Goal: Information Seeking & Learning: Learn about a topic

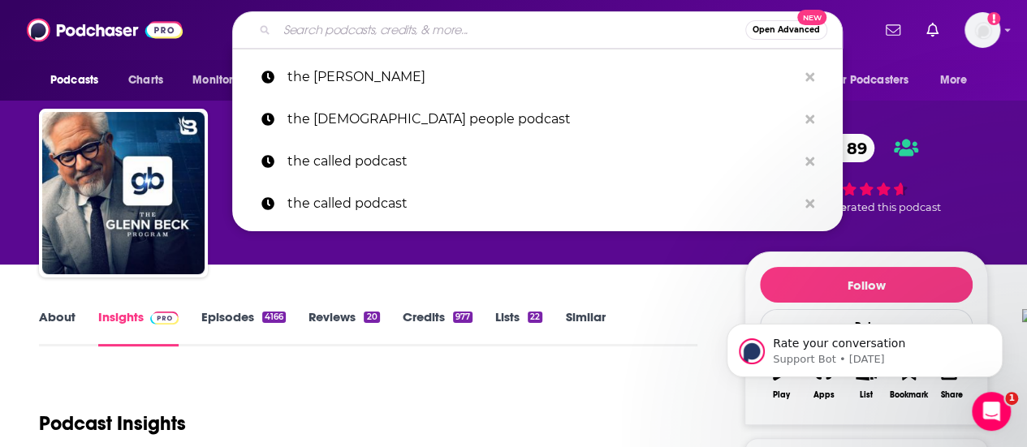
type input "i"
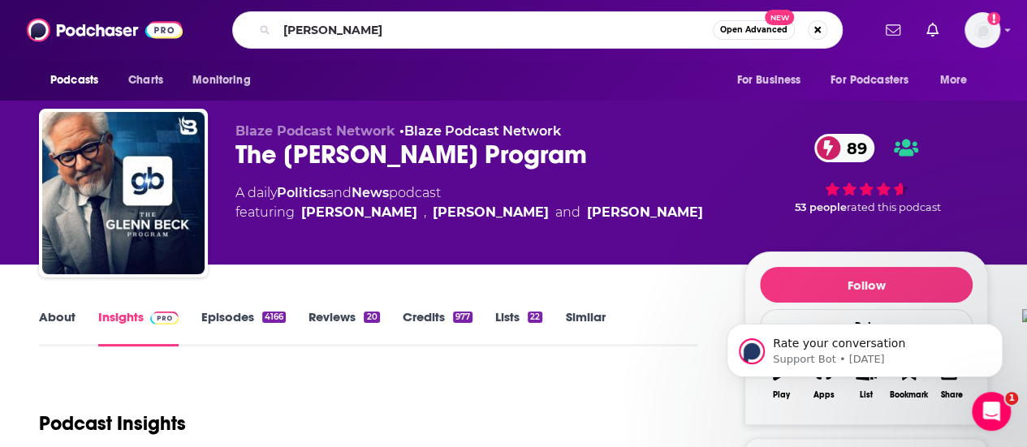
type input "[PERSON_NAME]"
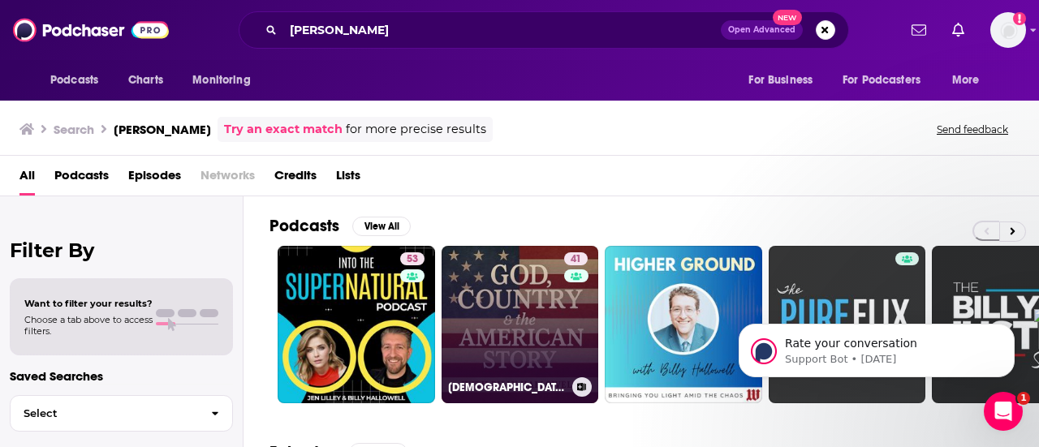
click at [511, 308] on link "41 [DEMOGRAPHIC_DATA], Country & the American Story With [PERSON_NAME]" at bounding box center [519, 324] width 157 height 157
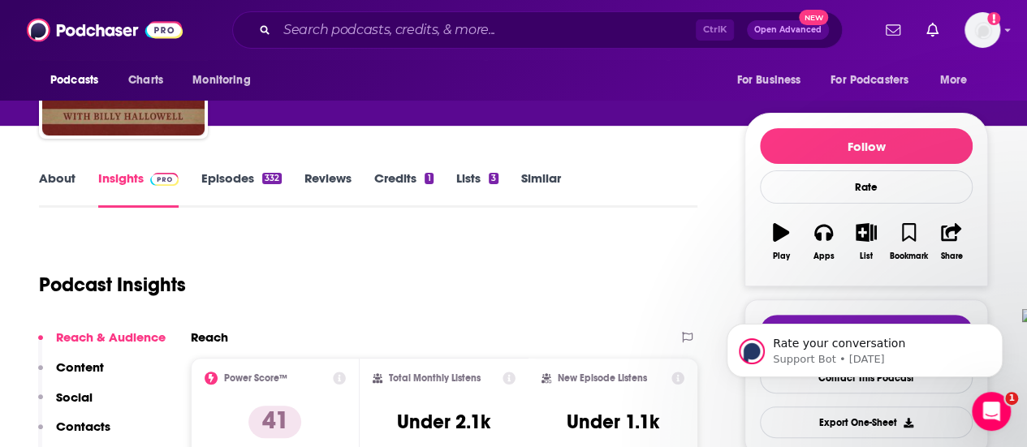
scroll to position [81, 0]
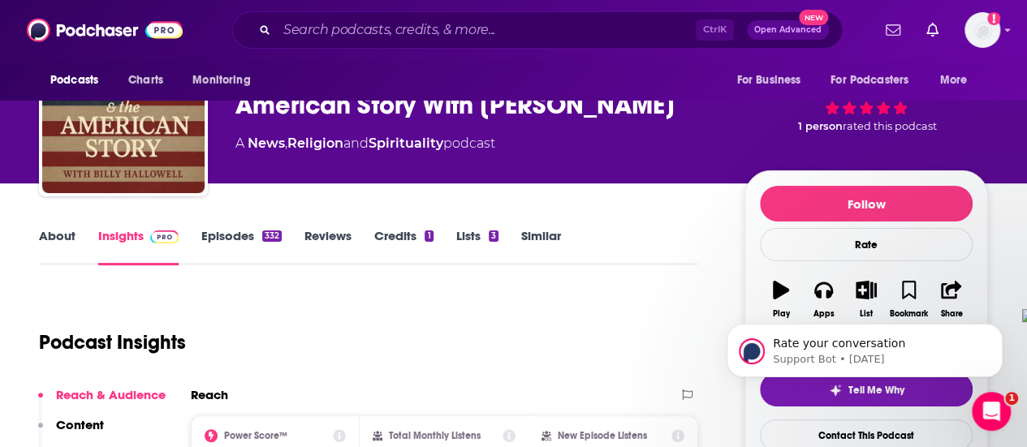
click at [44, 235] on link "About" at bounding box center [57, 246] width 37 height 37
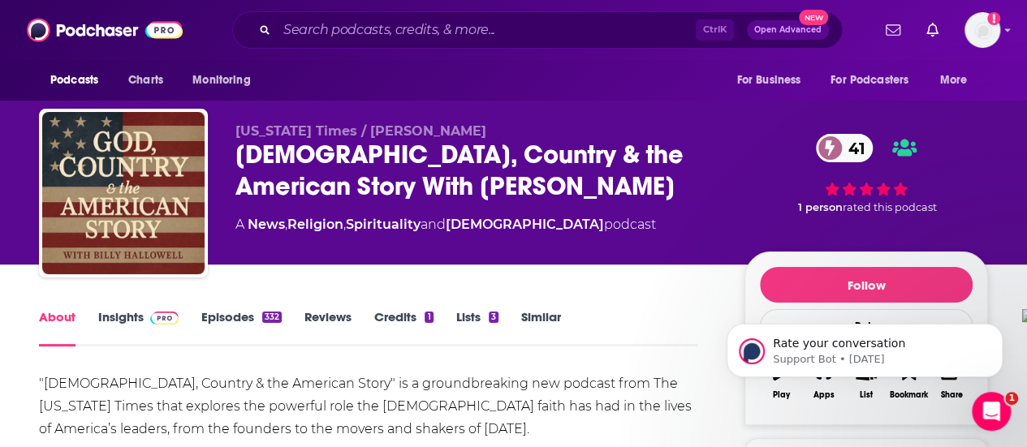
click at [273, 323] on link "Episodes 332" at bounding box center [241, 327] width 80 height 37
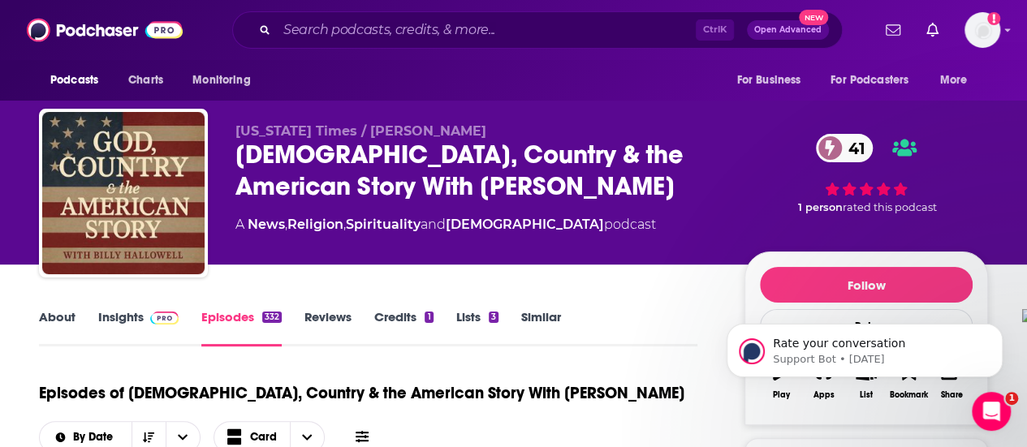
click at [118, 319] on link "Insights" at bounding box center [138, 327] width 80 height 37
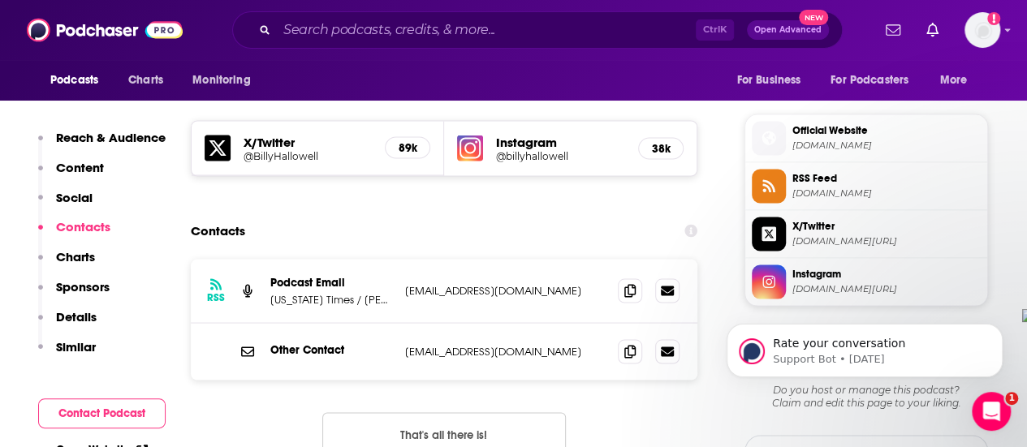
scroll to position [1380, 0]
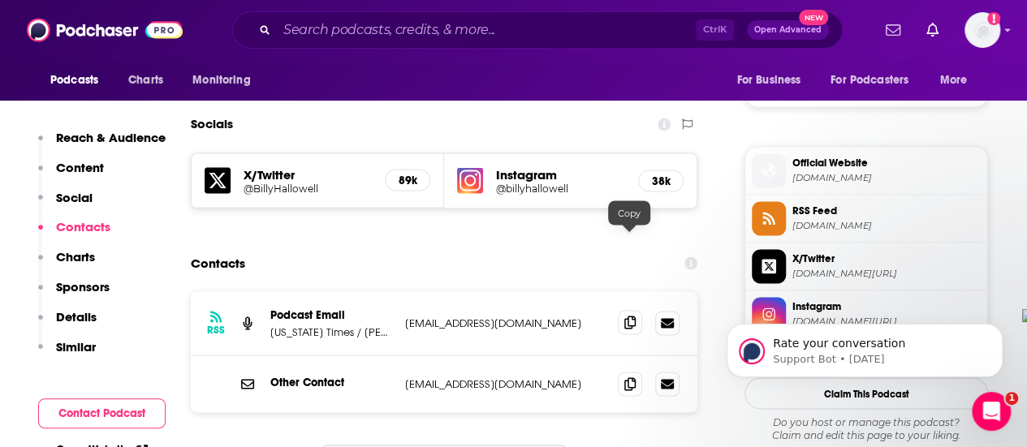
click at [633, 316] on icon at bounding box center [629, 322] width 11 height 13
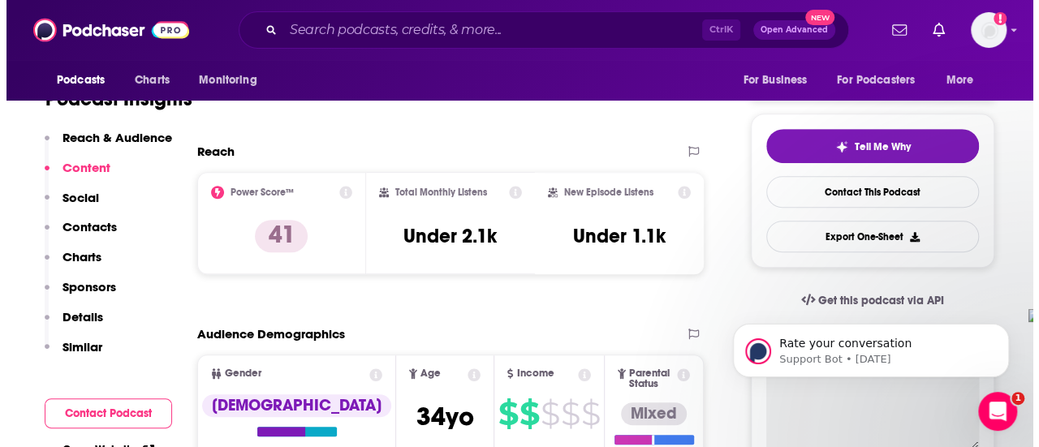
scroll to position [0, 0]
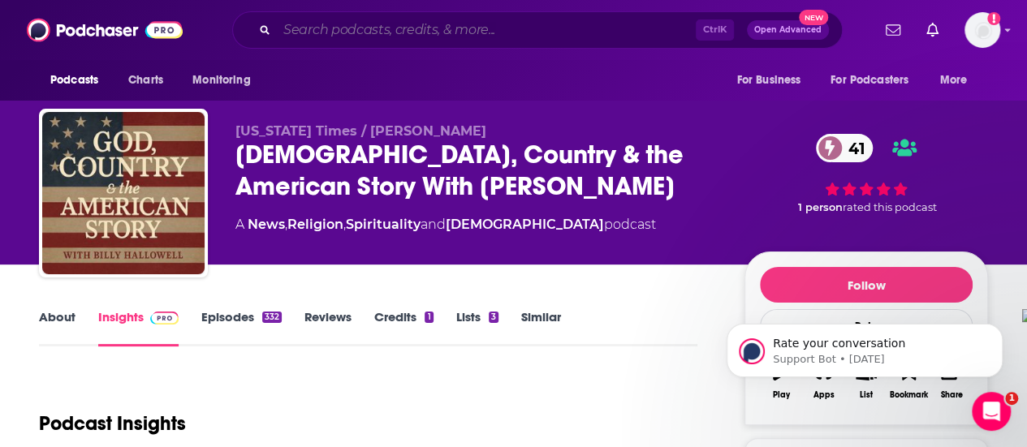
click at [360, 32] on input "Search podcasts, credits, & more..." at bounding box center [486, 30] width 419 height 26
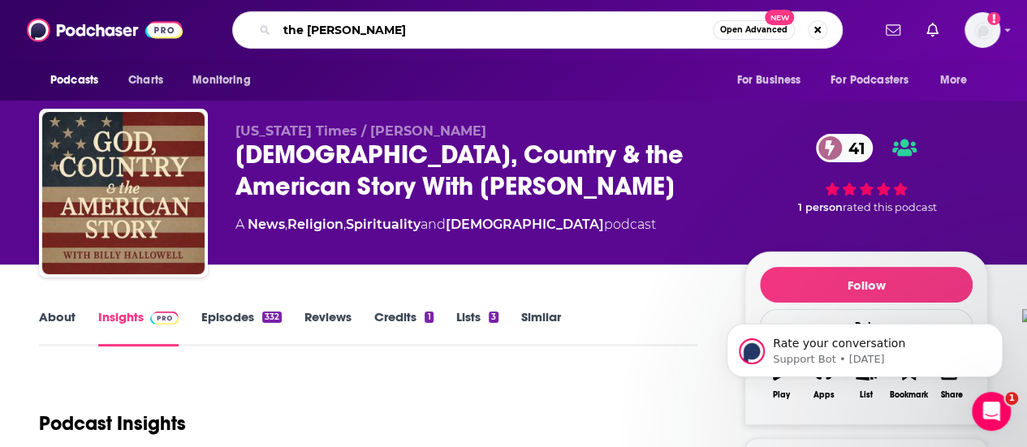
type input "the [PERSON_NAME]"
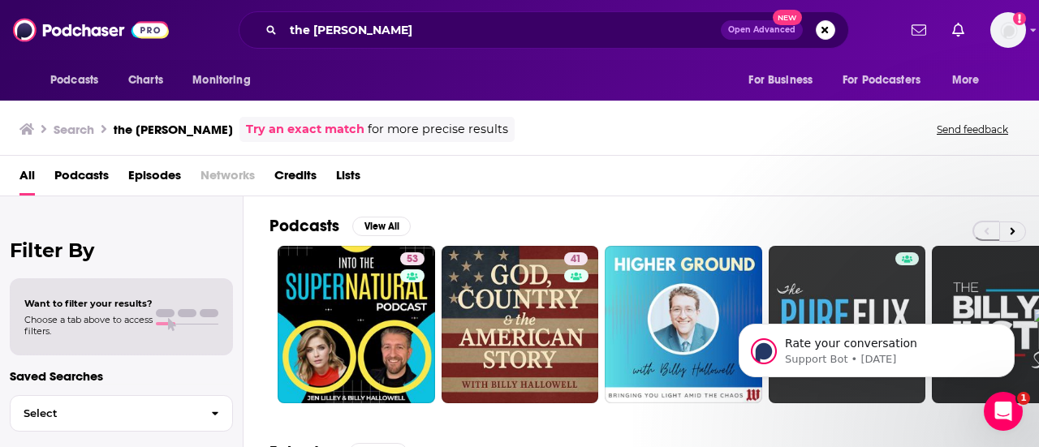
click at [1000, 234] on div "Rate your conversation Support Bot • [DATE]" at bounding box center [876, 275] width 299 height 203
click at [1001, 226] on div "Rate your conversation Support Bot • [DATE]" at bounding box center [876, 275] width 299 height 203
